Goal: Information Seeking & Learning: Learn about a topic

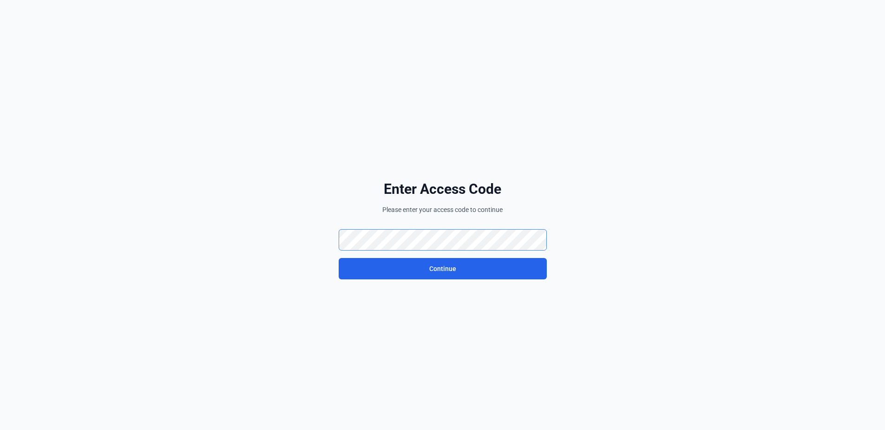
click at [321, 243] on div "Enter Access Code Please enter your access code to continue Continue" at bounding box center [443, 230] width 520 height 430
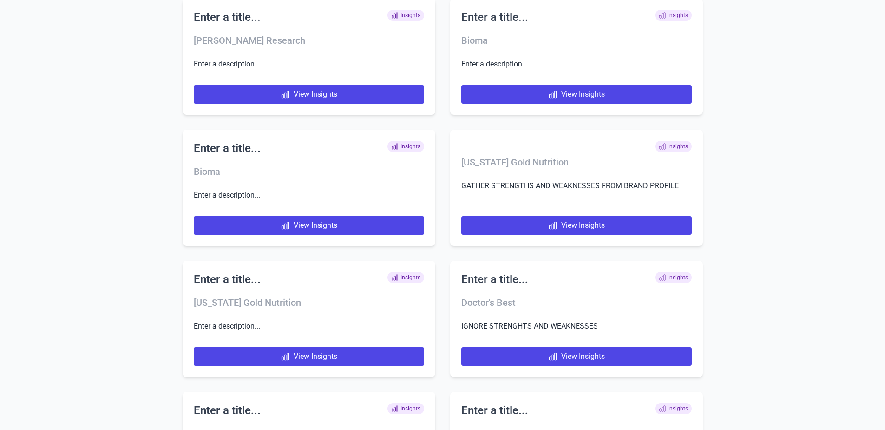
scroll to position [3327, 0]
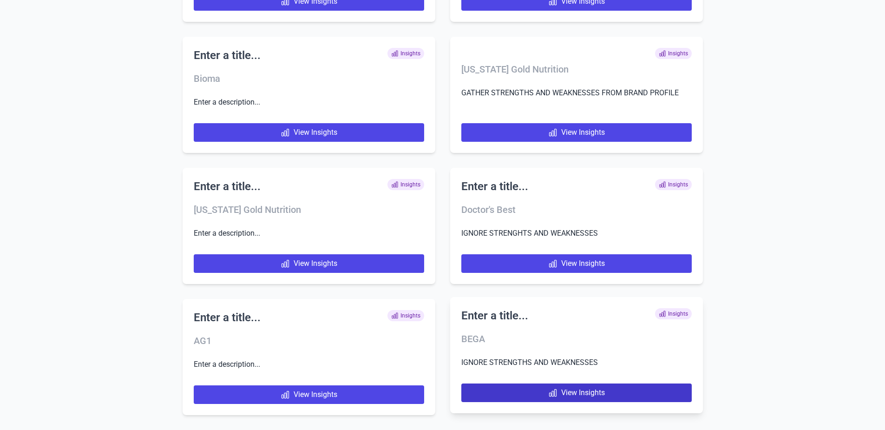
click at [543, 390] on link "View Insights" at bounding box center [576, 392] width 230 height 19
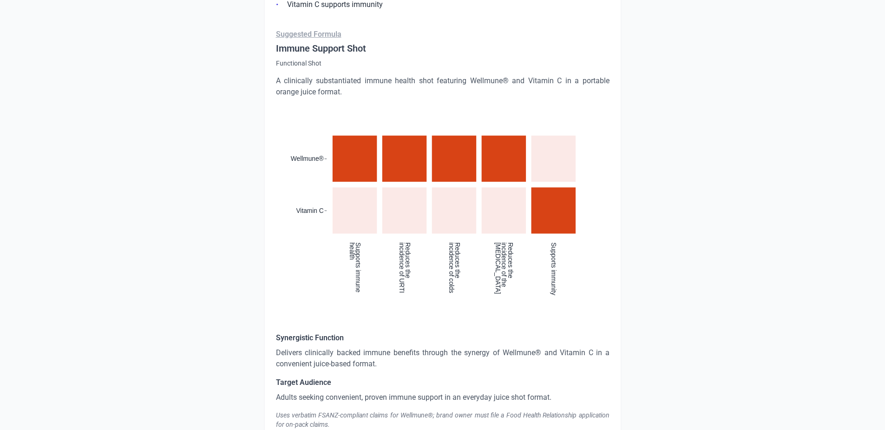
scroll to position [1539, 0]
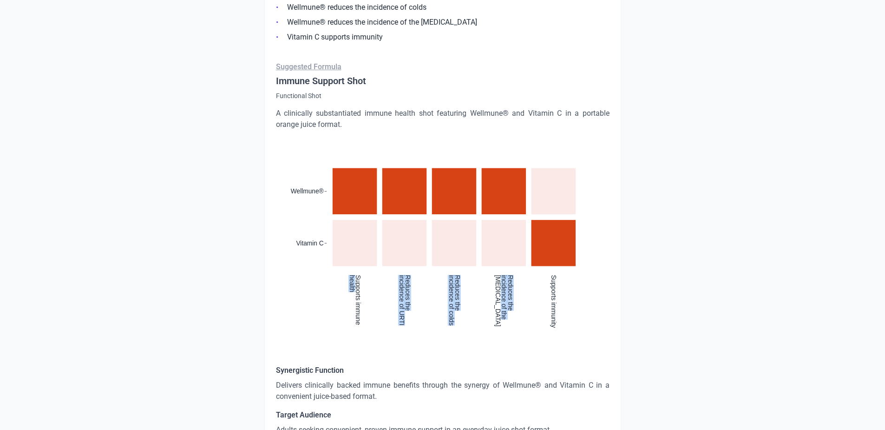
drag, startPoint x: 267, startPoint y: 334, endPoint x: 480, endPoint y: 151, distance: 281.0
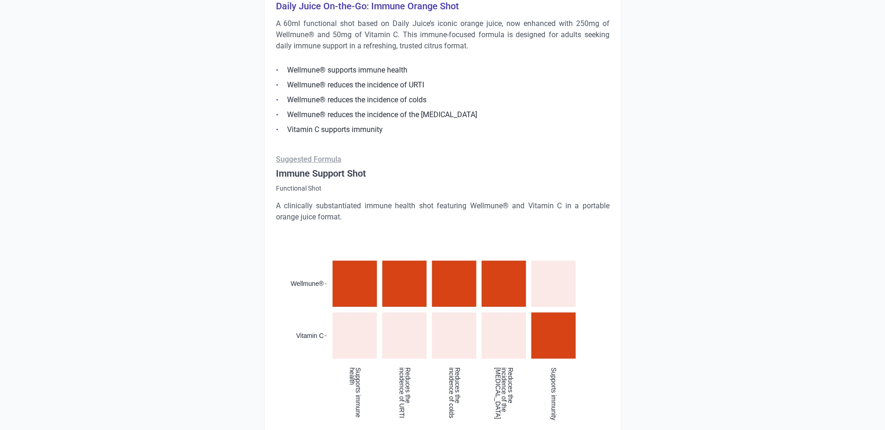
scroll to position [1446, 0]
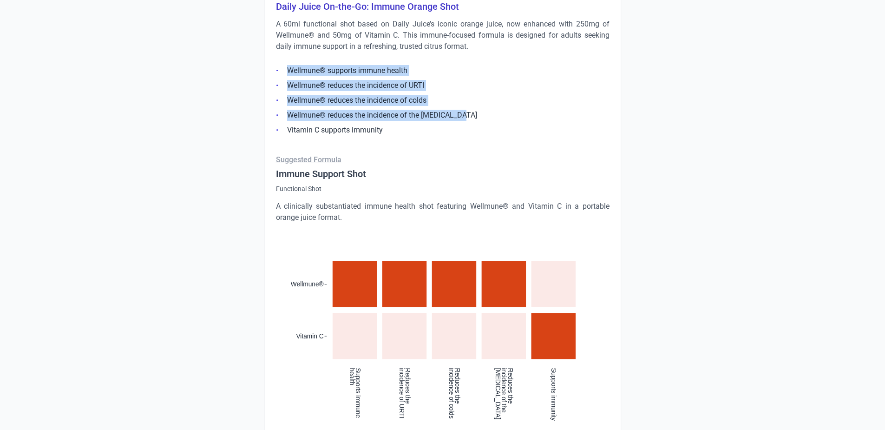
drag, startPoint x: 470, startPoint y: 103, endPoint x: 286, endPoint y: 59, distance: 188.6
click at [286, 59] on ul "Wellmune® supports immune health Wellmune® reduces the incidence of URTI Wellmu…" at bounding box center [443, 97] width 334 height 76
copy ul "Wellmune® supports immune health Wellmune® reduces the incidence of URTI Wellmu…"
click at [390, 110] on li "Wellmune® reduces the incidence of colds" at bounding box center [443, 115] width 334 height 11
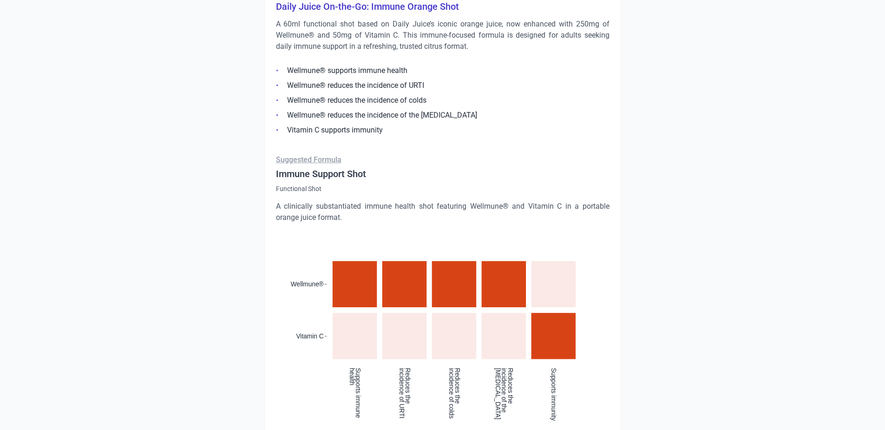
click at [470, 124] on li "Wellmune® reduces the incidence of the [MEDICAL_DATA]" at bounding box center [443, 129] width 334 height 11
drag, startPoint x: 435, startPoint y: 88, endPoint x: 267, endPoint y: 88, distance: 167.7
copy li "Wellmune® reduces the incidence of colds"
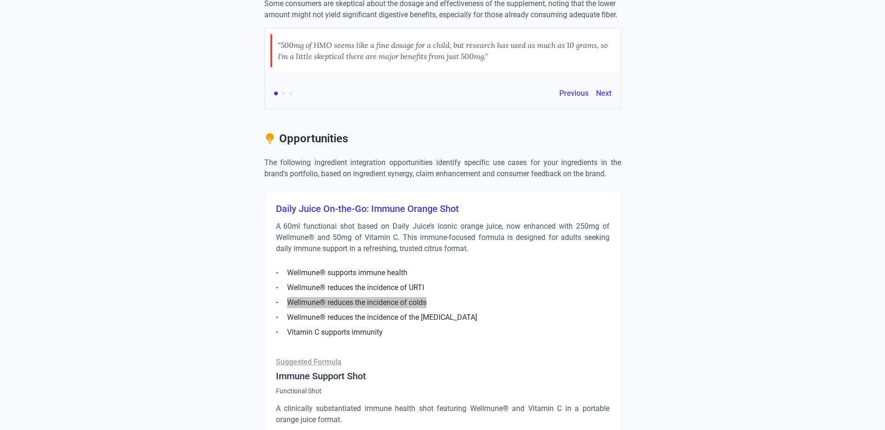
scroll to position [1260, 0]
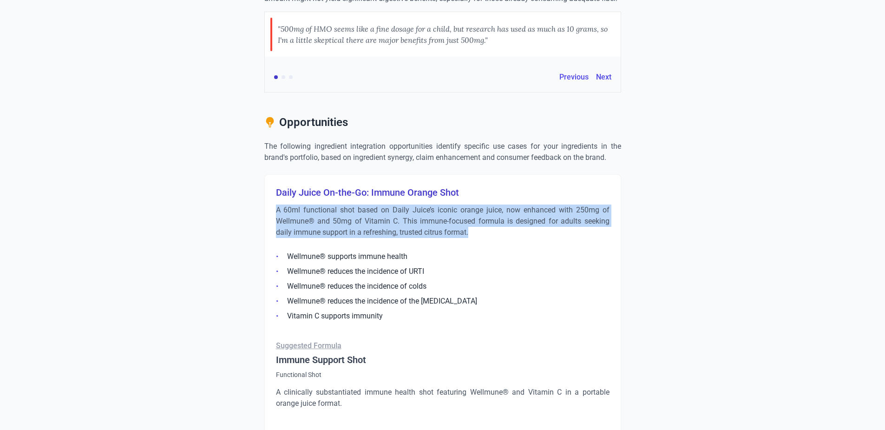
drag, startPoint x: 482, startPoint y: 219, endPoint x: 269, endPoint y: 203, distance: 213.4
copy p "A 60ml functional shot based on Daily Juice’s iconic orange juice, now enhanced…"
click at [369, 219] on p "A 60ml functional shot based on Daily Juice’s iconic orange juice, now enhanced…" at bounding box center [443, 220] width 334 height 33
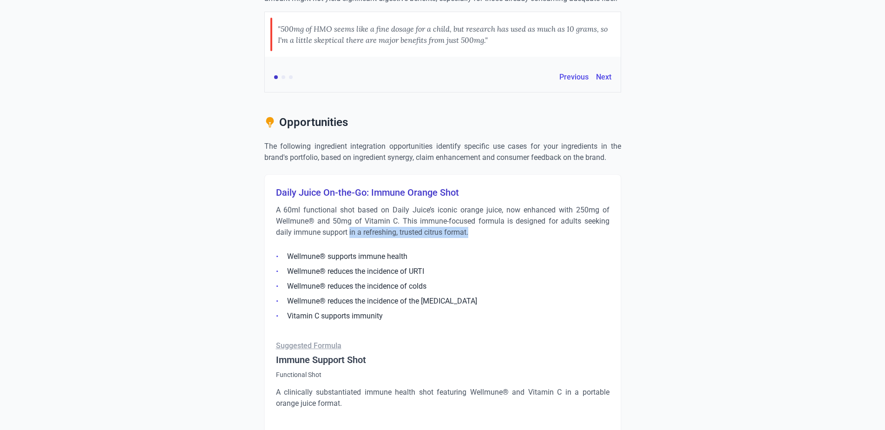
drag, startPoint x: 478, startPoint y: 224, endPoint x: 349, endPoint y: 222, distance: 128.7
click at [349, 222] on p "A 60ml functional shot based on Daily Juice’s iconic orange juice, now enhanced…" at bounding box center [443, 220] width 334 height 33
copy p "in a refreshing, trusted citrus format."
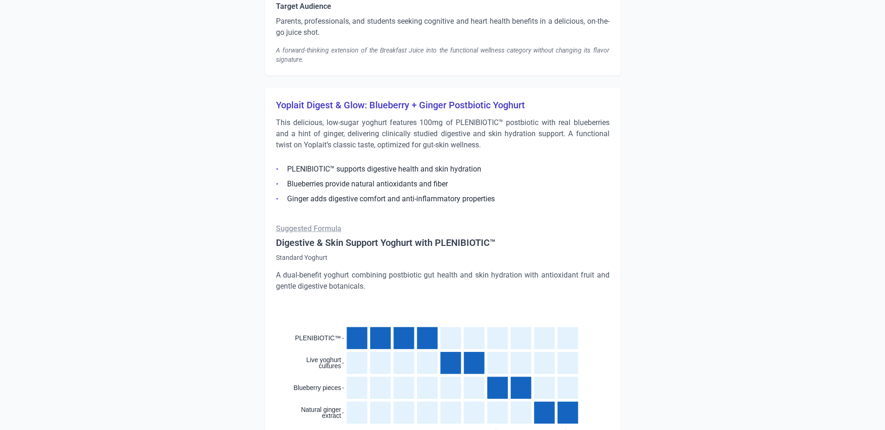
scroll to position [2468, 0]
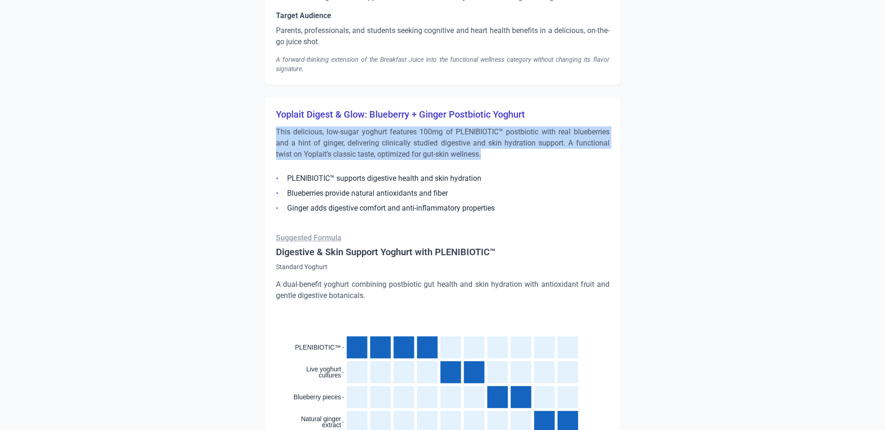
drag, startPoint x: 506, startPoint y: 145, endPoint x: 277, endPoint y: 125, distance: 229.9
click at [277, 126] on p "This delicious, low-sugar yoghurt features 100mg of PLENIBIOTIC™ postbiotic wit…" at bounding box center [443, 142] width 334 height 33
copy p "This delicious, low-sugar yoghurt features 100mg of PLENIBIOTIC™ postbiotic wit…"
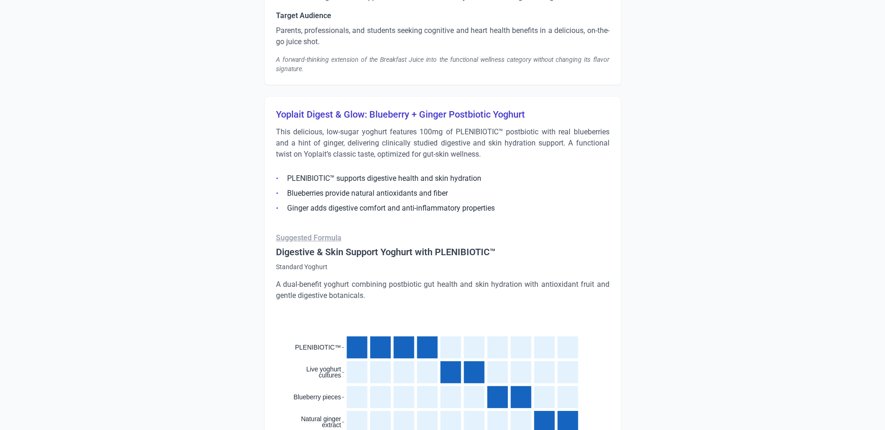
click at [357, 280] on p "A dual-benefit yoghurt combining postbiotic gut health and skin hydration with …" at bounding box center [443, 290] width 334 height 22
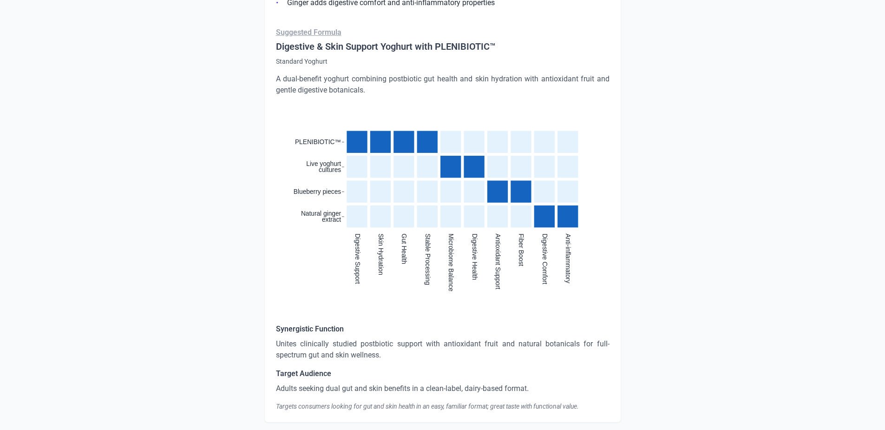
scroll to position [2654, 0]
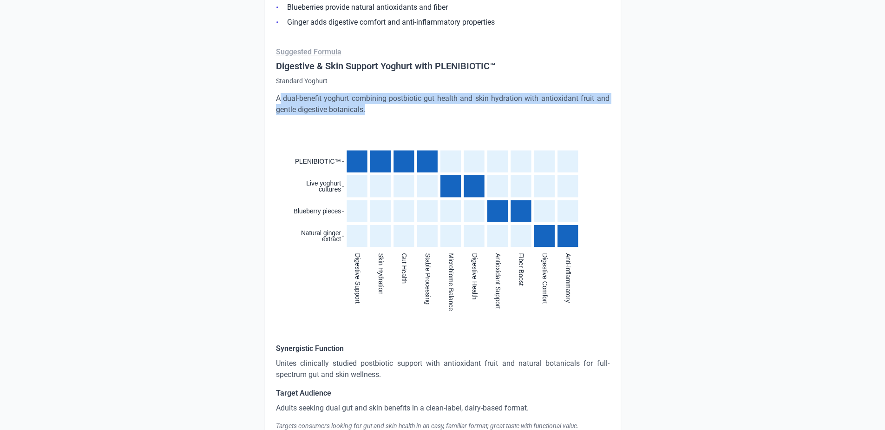
drag, startPoint x: 387, startPoint y: 102, endPoint x: 279, endPoint y: 91, distance: 108.3
click at [279, 93] on p "A dual-benefit yoghurt combining postbiotic gut health and skin hydration with …" at bounding box center [443, 104] width 334 height 22
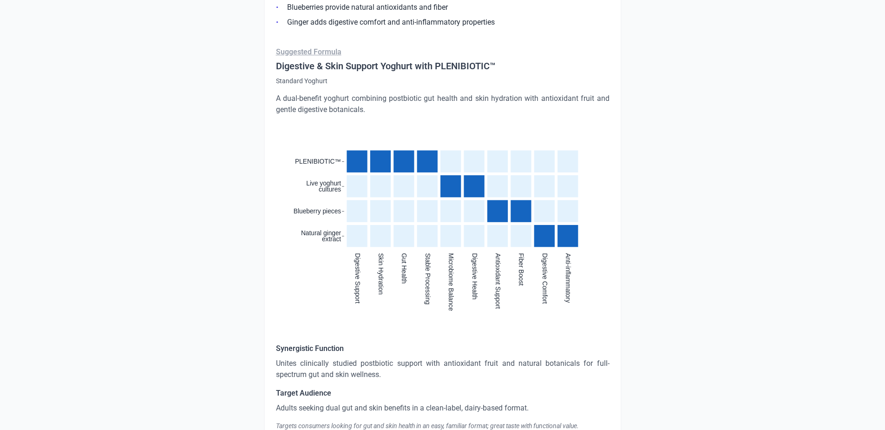
drag, startPoint x: 279, startPoint y: 91, endPoint x: 374, endPoint y: 112, distance: 97.7
click at [374, 112] on div "Suggested Formula Digestive & Skin Support Yoghurt with PLENIBIOTIC™ Standard Y…" at bounding box center [443, 238] width 334 height 384
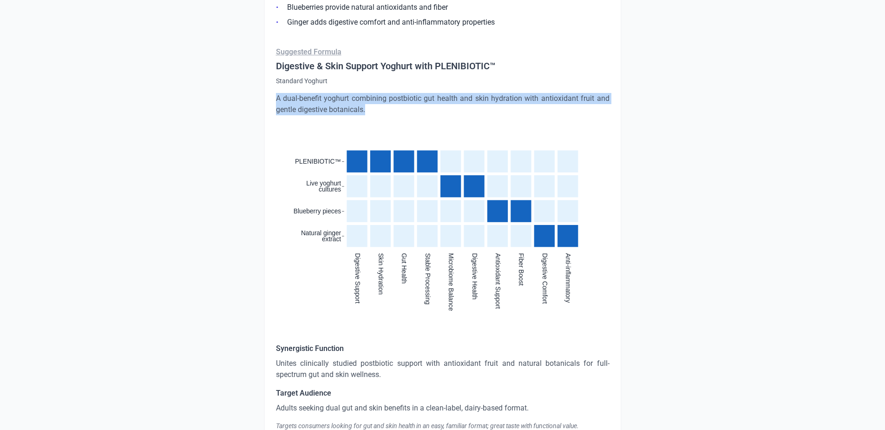
drag, startPoint x: 379, startPoint y: 101, endPoint x: 242, endPoint y: 85, distance: 137.0
copy p "A dual-benefit yoghurt combining postbiotic gut health and skin hydration with …"
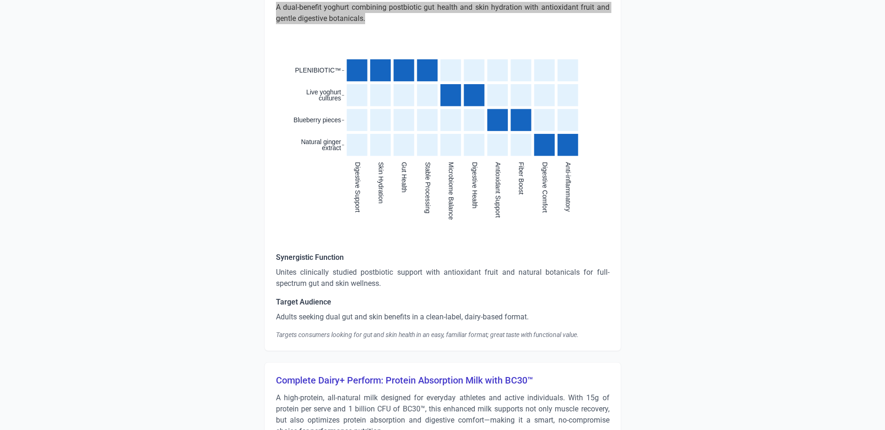
scroll to position [2747, 0]
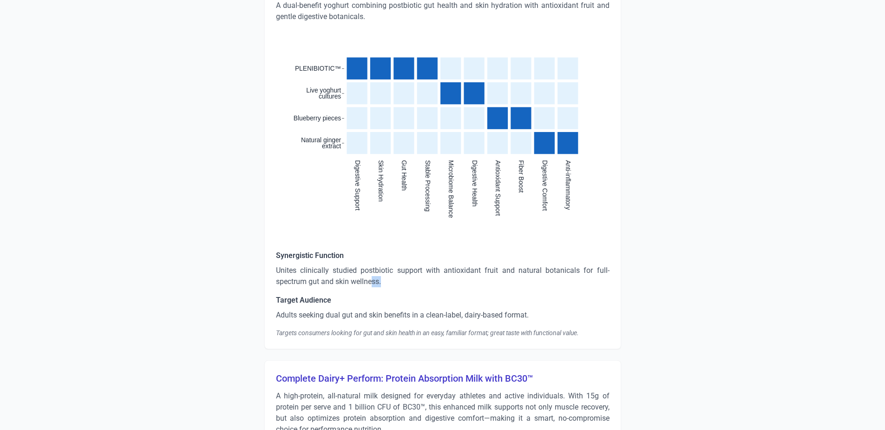
drag, startPoint x: 387, startPoint y: 271, endPoint x: 373, endPoint y: 271, distance: 13.5
click at [373, 271] on p "Unites clinically studied postbiotic support with antioxidant fruit and natural…" at bounding box center [443, 276] width 334 height 22
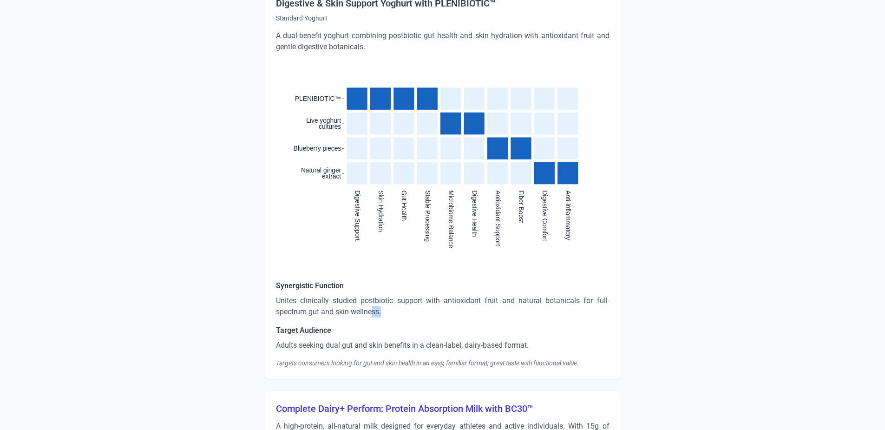
scroll to position [2700, 0]
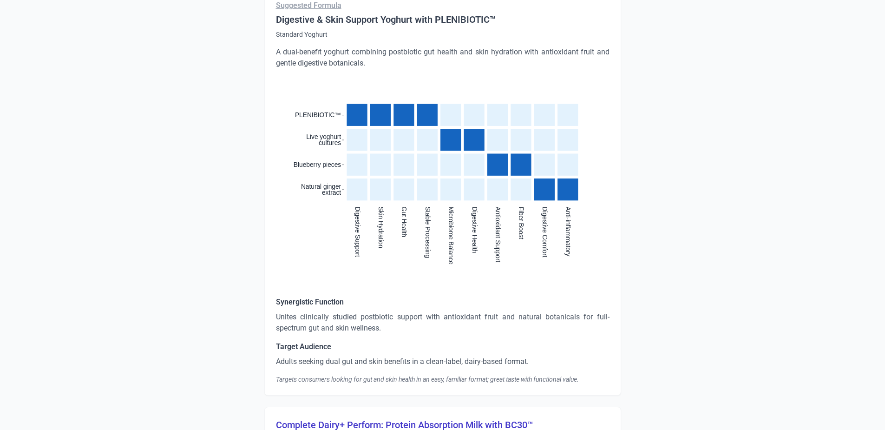
click at [399, 344] on div "Synergistic Function Unites clinically studied postbiotic support with antioxid…" at bounding box center [443, 339] width 334 height 87
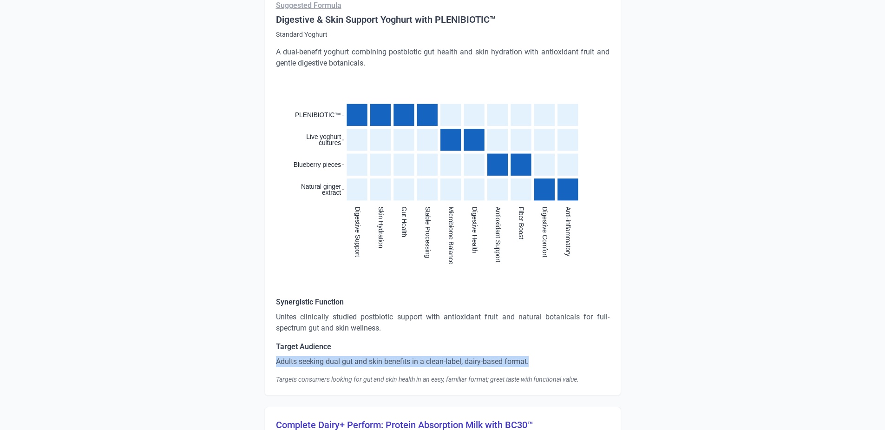
drag, startPoint x: 535, startPoint y: 347, endPoint x: 275, endPoint y: 352, distance: 260.2
copy p "Adults seeking dual gut and skin benefits in a clean-label, dairy-based format."
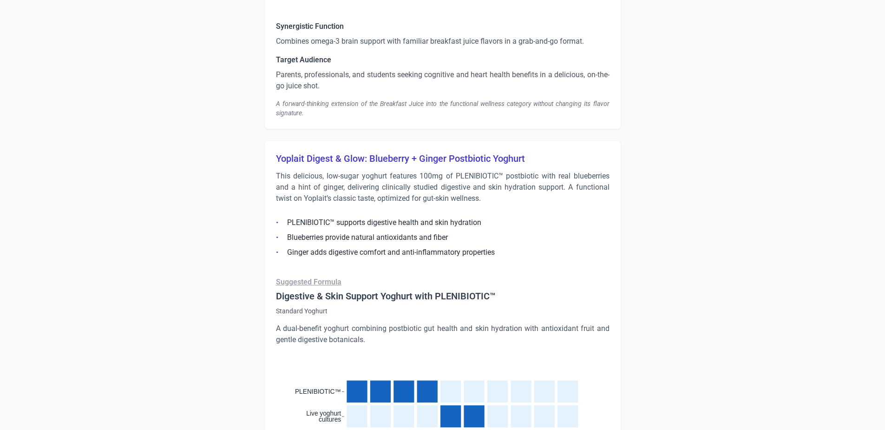
scroll to position [2421, 0]
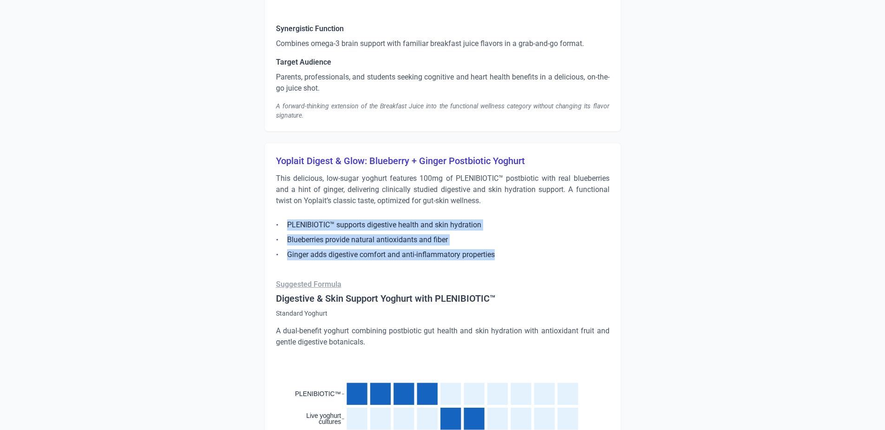
drag, startPoint x: 499, startPoint y: 240, endPoint x: 283, endPoint y: 214, distance: 218.0
click at [283, 214] on ul "PLENIBIOTIC™ supports digestive health and skin hydration Blueberries provide n…" at bounding box center [443, 237] width 334 height 46
copy ul "PLENIBIOTIC™ supports digestive health and skin hydration Blueberries provide n…"
